Goal: Information Seeking & Learning: Check status

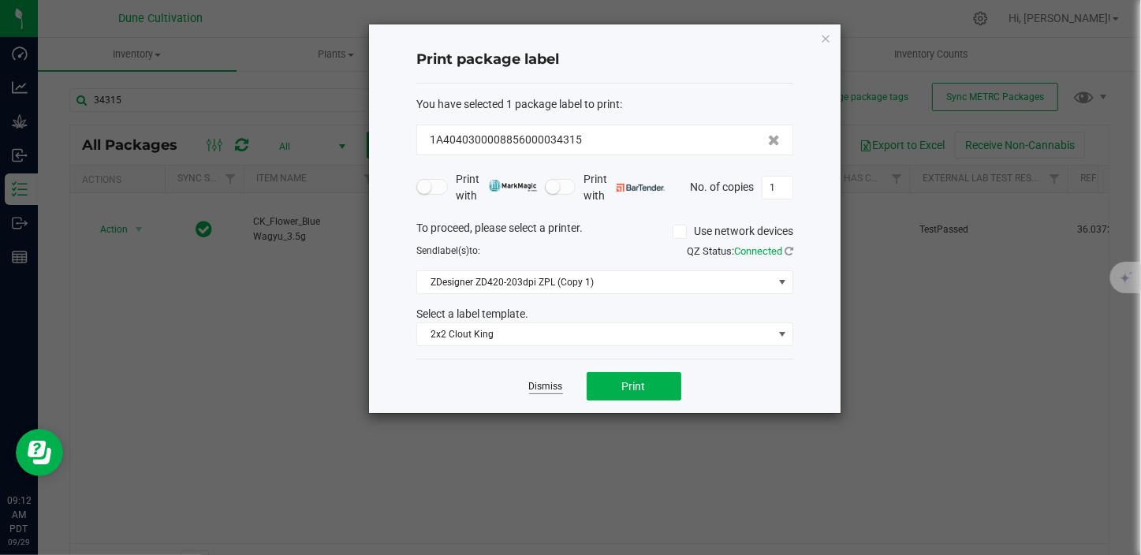
click at [548, 381] on link "Dismiss" at bounding box center [546, 386] width 34 height 13
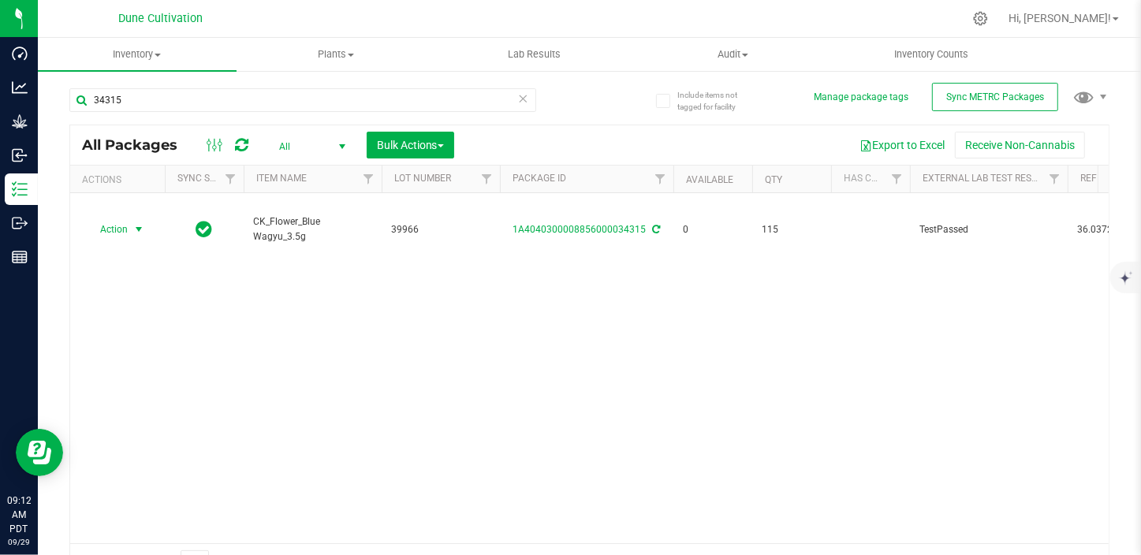
click at [166, 114] on div "34315" at bounding box center [302, 106] width 467 height 36
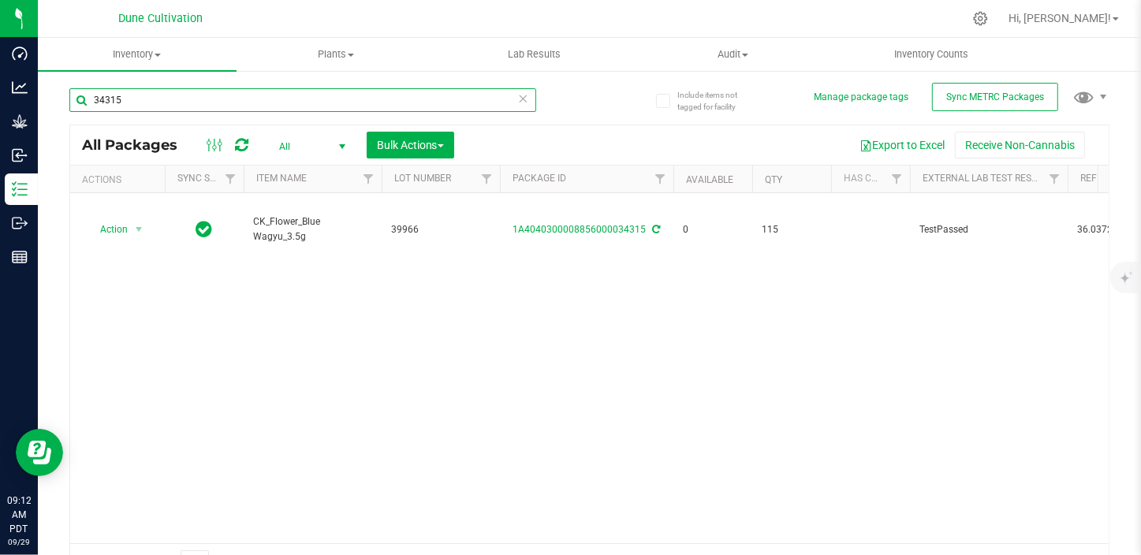
click at [196, 106] on input "34315" at bounding box center [302, 100] width 467 height 24
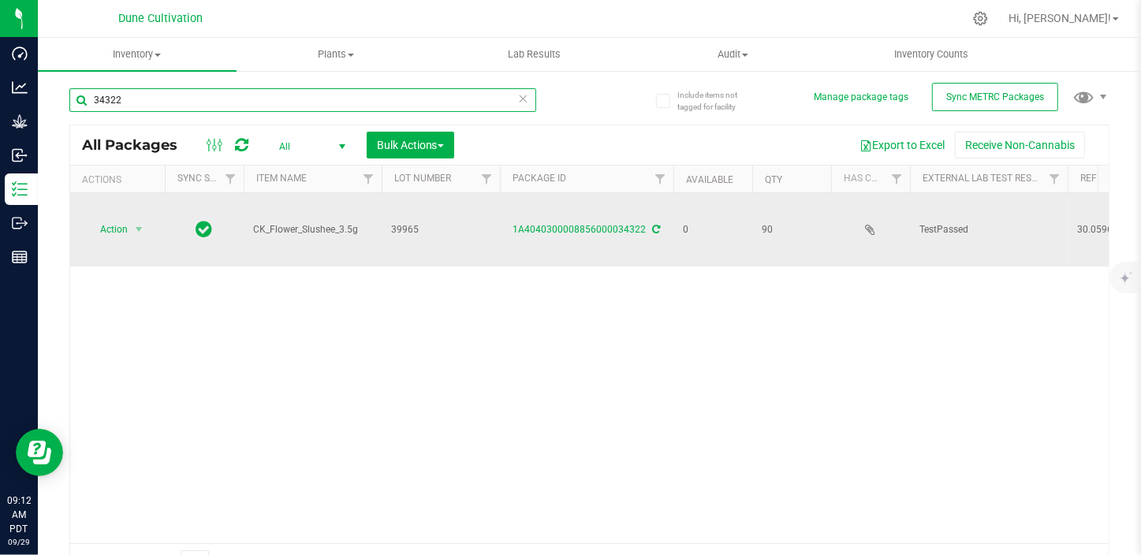
type input "34322"
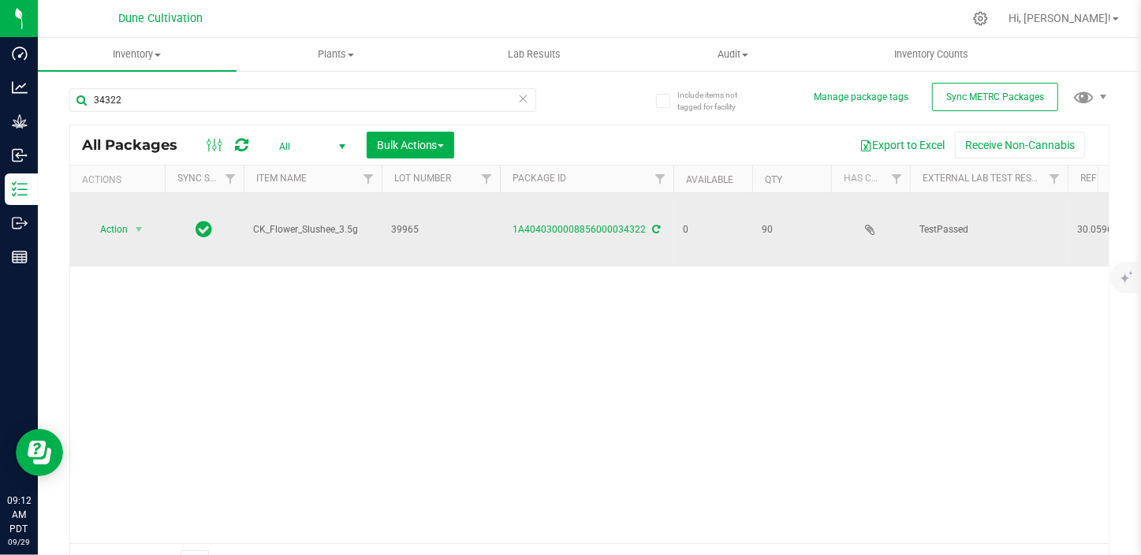
click at [561, 237] on div "1A4040300008856000034322" at bounding box center [586, 229] width 178 height 15
click at [568, 232] on link "1A4040300008856000034322" at bounding box center [579, 229] width 133 height 11
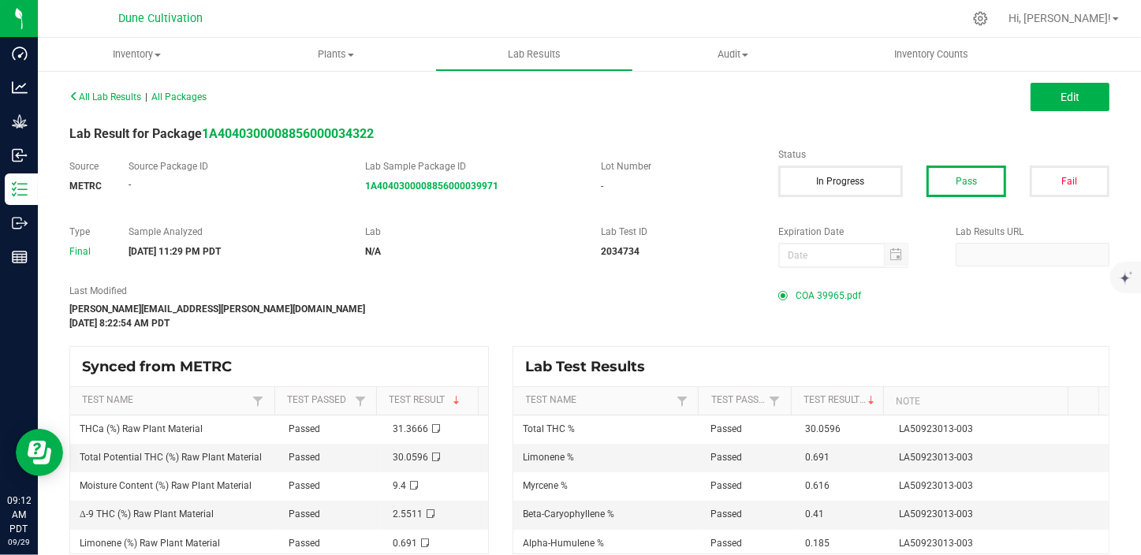
click at [819, 298] on span "COA 39965.pdf" at bounding box center [827, 296] width 65 height 24
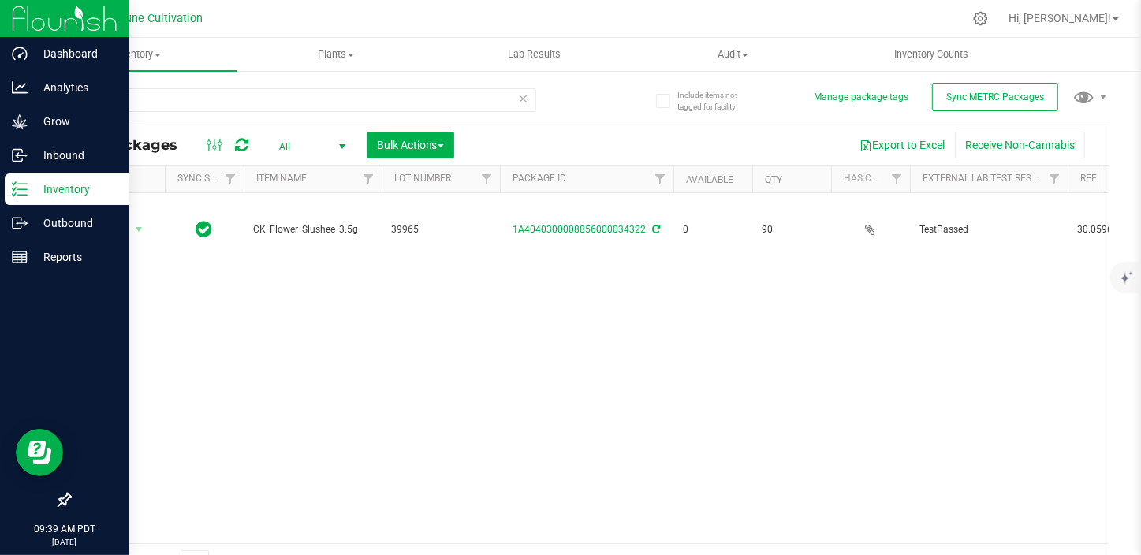
drag, startPoint x: 0, startPoint y: 8, endPoint x: 2, endPoint y: 0, distance: 8.2
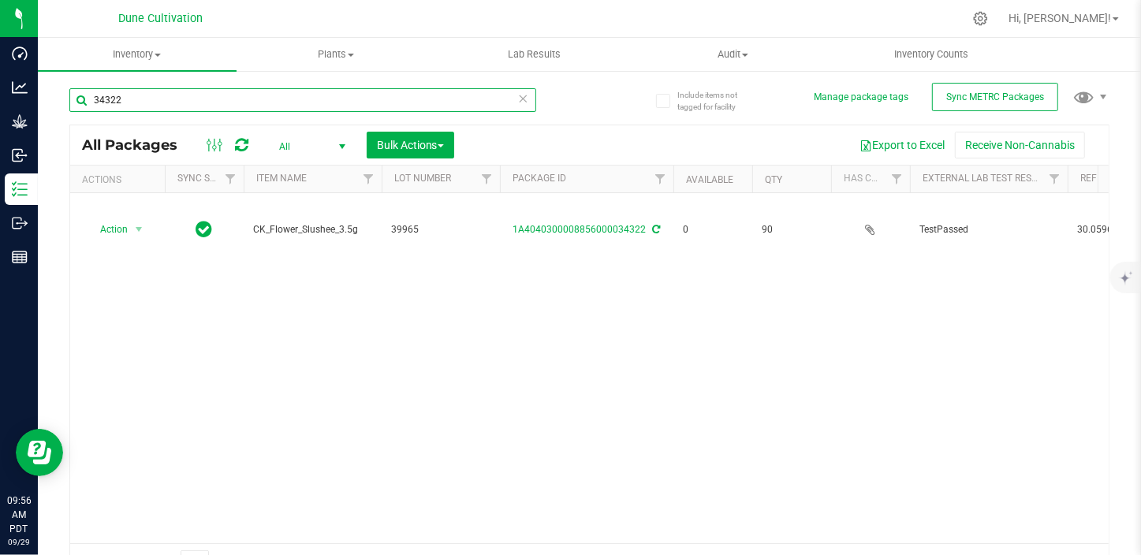
click at [199, 102] on input "34322" at bounding box center [302, 100] width 467 height 24
type input "34215"
